Goal: Task Accomplishment & Management: Manage account settings

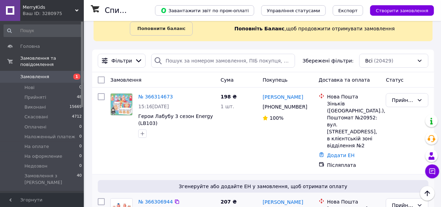
scroll to position [35, 0]
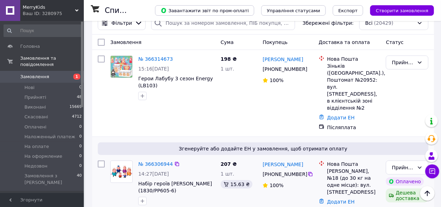
scroll to position [70, 0]
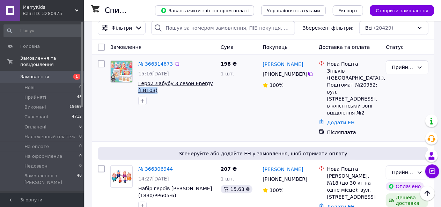
drag, startPoint x: 156, startPoint y: 91, endPoint x: 138, endPoint y: 91, distance: 17.1
click at [138, 91] on span "Герои Лабубу 3 сезон Energy (LB103)" at bounding box center [176, 87] width 77 height 14
copy span "(LB103)"
click at [146, 61] on link "№ 366314673" at bounding box center [155, 64] width 35 height 6
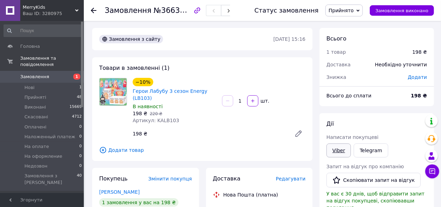
click at [341, 148] on link "Viber" at bounding box center [339, 151] width 24 height 14
click at [30, 85] on span "Нові" at bounding box center [29, 88] width 10 height 6
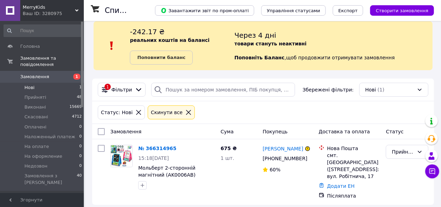
scroll to position [13, 0]
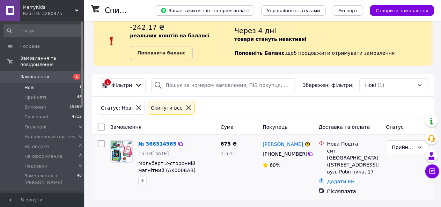
click at [157, 145] on link "№ 366314965" at bounding box center [157, 144] width 38 height 6
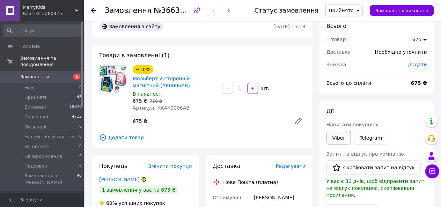
click at [338, 135] on link "Viber" at bounding box center [339, 138] width 24 height 14
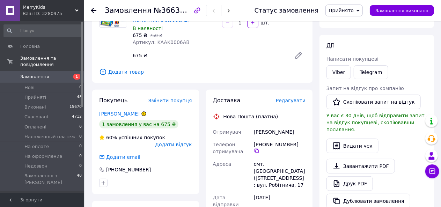
scroll to position [82, 0]
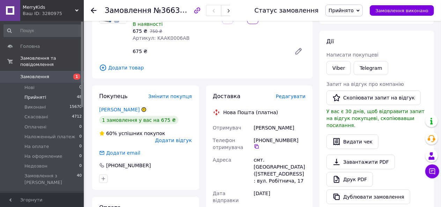
click at [39, 94] on span "Прийняті" at bounding box center [35, 97] width 22 height 6
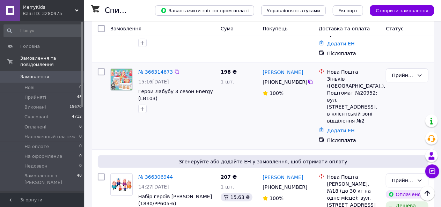
scroll to position [105, 0]
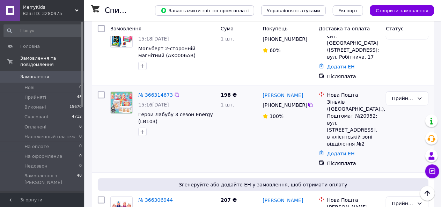
drag, startPoint x: 261, startPoint y: 97, endPoint x: 303, endPoint y: 108, distance: 43.4
click at [303, 108] on div "Левошко Дарина +380 95 884 16 84 100%" at bounding box center [288, 129] width 56 height 81
copy div "Левошко Дарина +380 95 884 16 84"
drag, startPoint x: 326, startPoint y: 101, endPoint x: 342, endPoint y: 102, distance: 16.1
click at [342, 102] on div "Нова Пошта Зіньків (Полтавська обл.), Поштомат №20952: вул. Воздвиженська, 73Б,…" at bounding box center [354, 120] width 56 height 56
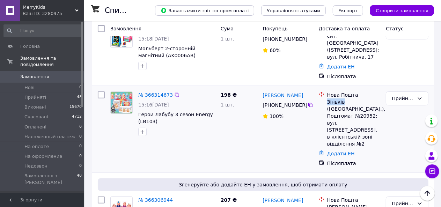
copy div "Зіньків"
drag, startPoint x: 333, startPoint y: 116, endPoint x: 342, endPoint y: 116, distance: 9.8
click at [346, 116] on div "Зіньків ([GEOGRAPHIC_DATA].), Поштомат №20952: вул. [STREET_ADDRESS], в клієнтс…" at bounding box center [353, 123] width 53 height 49
copy div "20952"
drag, startPoint x: 262, startPoint y: 95, endPoint x: 296, endPoint y: 108, distance: 36.4
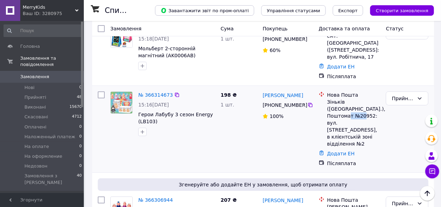
click at [303, 108] on div "Левошко Дарина +380 95 884 16 84 100%" at bounding box center [288, 129] width 56 height 81
copy div "Левошко Дарина +380 95 884 16 84"
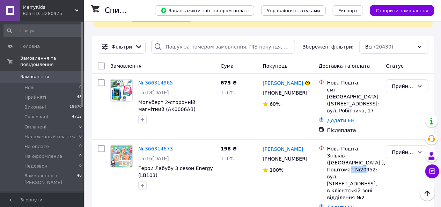
scroll to position [0, 0]
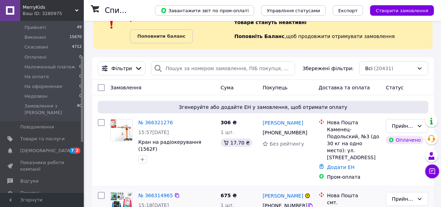
scroll to position [70, 0]
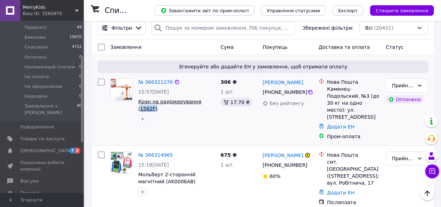
drag, startPoint x: 215, startPoint y: 100, endPoint x: 196, endPoint y: 100, distance: 18.5
click at [196, 100] on span "Кран на радіокерування (1562F)" at bounding box center [176, 105] width 77 height 14
copy span "1562F)"
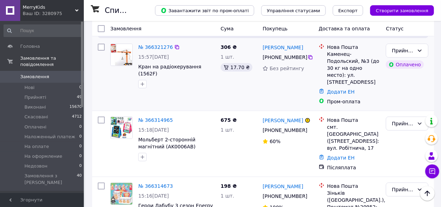
scroll to position [70, 0]
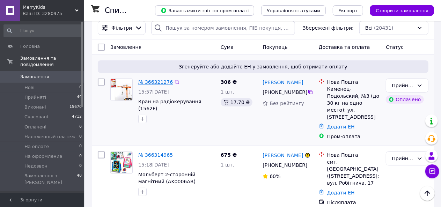
click at [159, 81] on link "№ 366321276" at bounding box center [155, 82] width 35 height 6
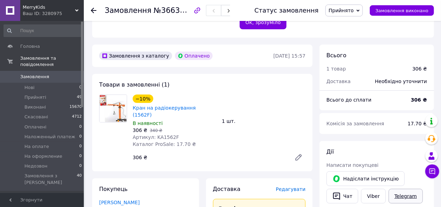
scroll to position [210, 0]
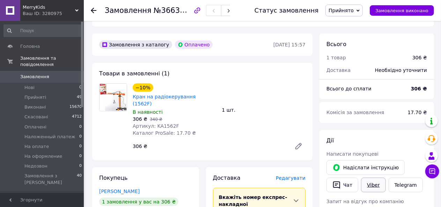
click at [371, 178] on link "Viber" at bounding box center [373, 185] width 24 height 15
drag, startPoint x: 208, startPoint y: 83, endPoint x: 129, endPoint y: 82, distance: 78.6
click at [129, 84] on div "−10% Кран на радіокерування (1562F) В наявності 306 ₴   340 ₴ Артикул: KA1562F …" at bounding box center [202, 119] width 212 height 70
drag, startPoint x: 155, startPoint y: 82, endPoint x: 230, endPoint y: 73, distance: 75.4
click at [230, 82] on div "−10% Кран на радіокерування (1562F) В наявності 306 ₴   340 ₴ Артикул: KA1562F …" at bounding box center [219, 118] width 179 height 73
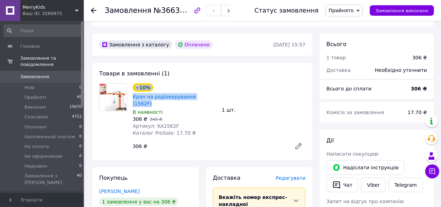
click at [227, 82] on div "−10% Кран на радіокерування (1562F) В наявності 306 ₴   340 ₴ Артикул: KA1562F …" at bounding box center [219, 118] width 179 height 73
drag, startPoint x: 207, startPoint y: 81, endPoint x: 132, endPoint y: 85, distance: 74.9
click at [132, 85] on div "−10% Кран на радіокерування (1562F)" at bounding box center [174, 95] width 85 height 25
copy link "Кран на радіокерування (1562F)"
click at [374, 178] on link "Viber" at bounding box center [373, 185] width 24 height 15
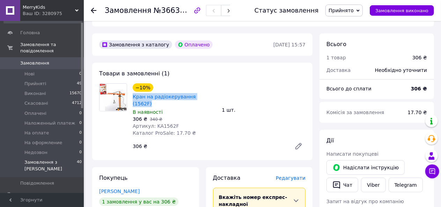
scroll to position [35, 0]
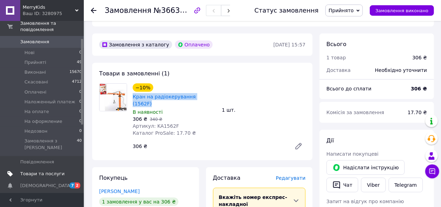
click at [35, 171] on span "Товари та послуги" at bounding box center [42, 174] width 44 height 6
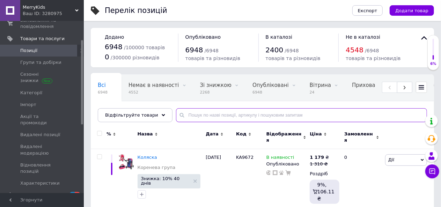
paste input "KA1562F)"
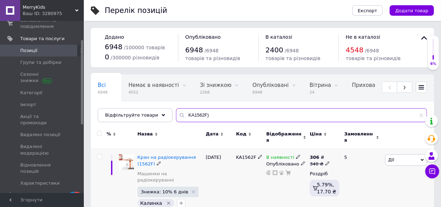
type input "KA1562F)"
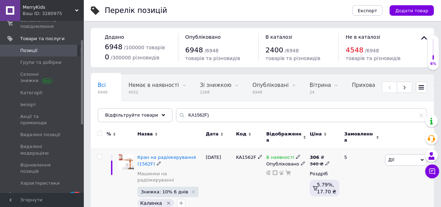
click at [296, 155] on use at bounding box center [298, 157] width 4 height 4
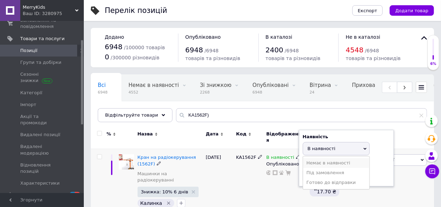
click at [316, 158] on li "Немає в наявності" at bounding box center [336, 163] width 66 height 10
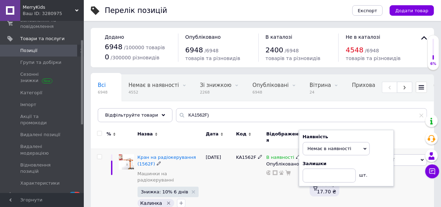
click at [265, 182] on div "KA1562F" at bounding box center [249, 182] width 30 height 67
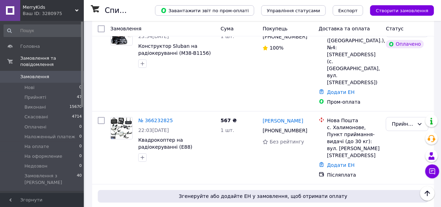
scroll to position [712, 0]
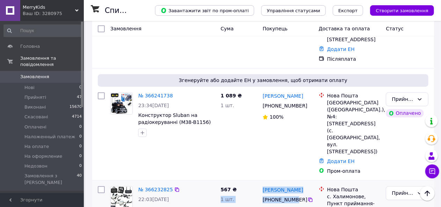
drag, startPoint x: 260, startPoint y: 121, endPoint x: 289, endPoint y: 131, distance: 31.5
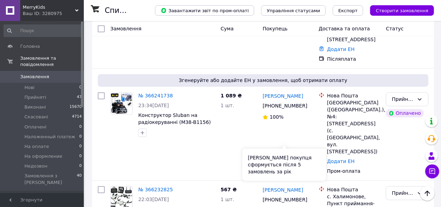
click at [251, 149] on div "[PERSON_NAME] покупця сформується після 5 замовлень за рік" at bounding box center [285, 165] width 84 height 32
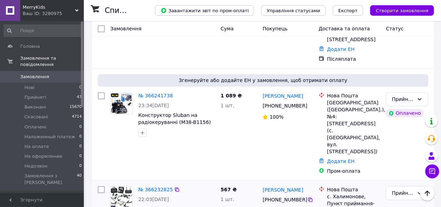
drag, startPoint x: 302, startPoint y: 128, endPoint x: 260, endPoint y: 120, distance: 43.1
copy div "[PERSON_NAME] [PHONE_NUMBER]"
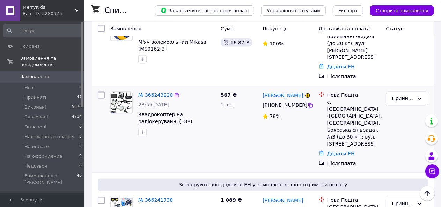
scroll to position [572, 0]
